Goal: Task Accomplishment & Management: Complete application form

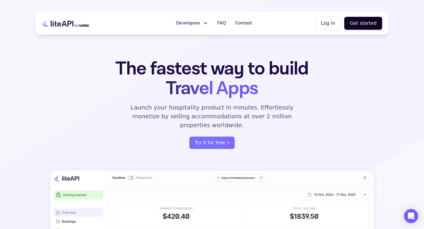
click at [85, 26] on icon at bounding box center [84, 25] width 10 height 3
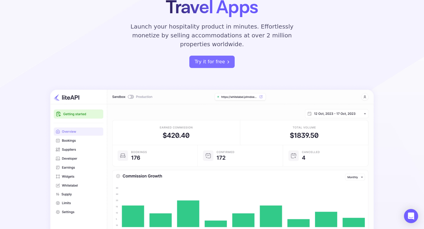
scroll to position [81, 0]
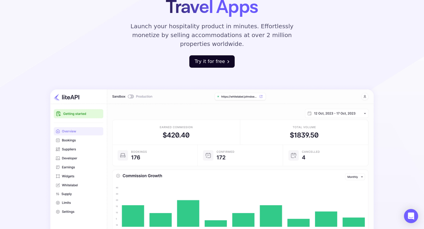
click at [213, 55] on button "Try it for free" at bounding box center [211, 61] width 45 height 12
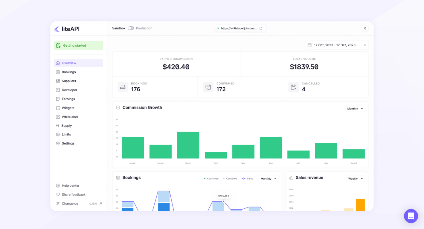
scroll to position [143, 0]
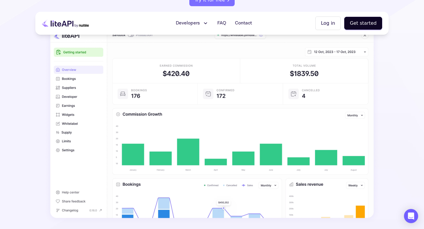
click at [74, 69] on img at bounding box center [212, 123] width 334 height 201
click at [74, 76] on img at bounding box center [212, 123] width 334 height 201
click at [74, 96] on img at bounding box center [212, 123] width 334 height 201
click at [74, 124] on img at bounding box center [212, 123] width 334 height 201
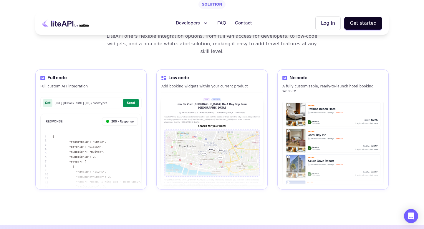
scroll to position [831, 0]
